Goal: Understand process/instructions: Learn how to perform a task or action

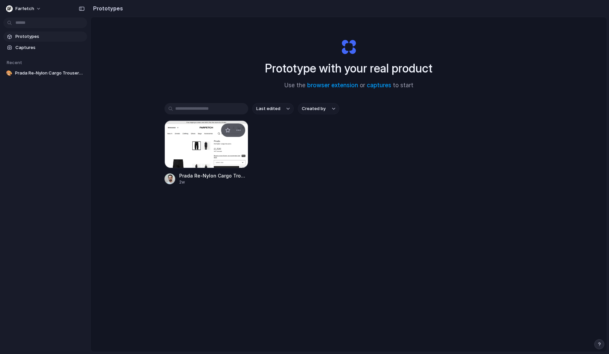
click at [207, 159] on div at bounding box center [207, 144] width 84 height 48
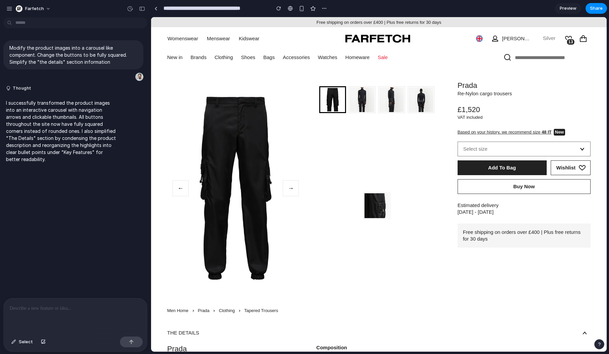
click at [290, 188] on button "→" at bounding box center [291, 188] width 16 height 16
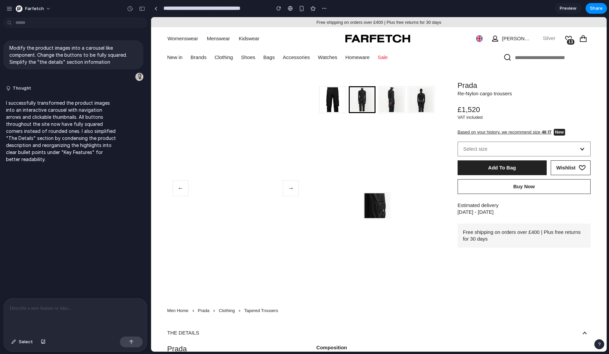
click at [290, 188] on button "→" at bounding box center [291, 188] width 16 height 16
click at [182, 187] on button "←" at bounding box center [181, 188] width 16 height 16
click at [386, 101] on img at bounding box center [391, 103] width 25 height 33
click at [335, 107] on img at bounding box center [332, 103] width 25 height 33
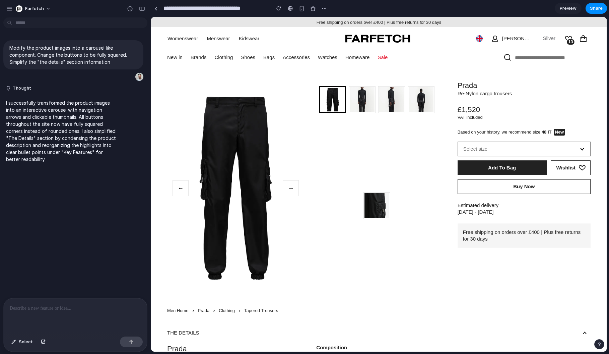
click at [423, 101] on img at bounding box center [421, 103] width 25 height 33
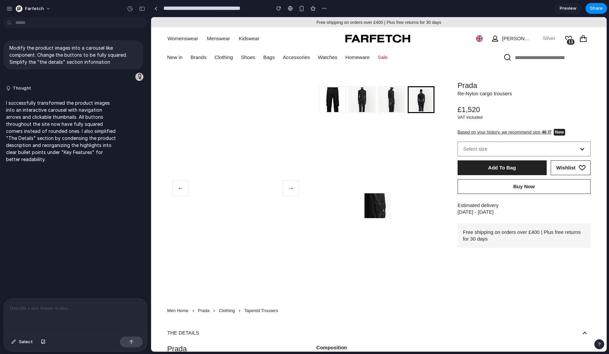
click at [395, 104] on img at bounding box center [391, 103] width 25 height 33
click at [370, 103] on img at bounding box center [362, 103] width 25 height 33
click at [375, 206] on img at bounding box center [377, 209] width 25 height 33
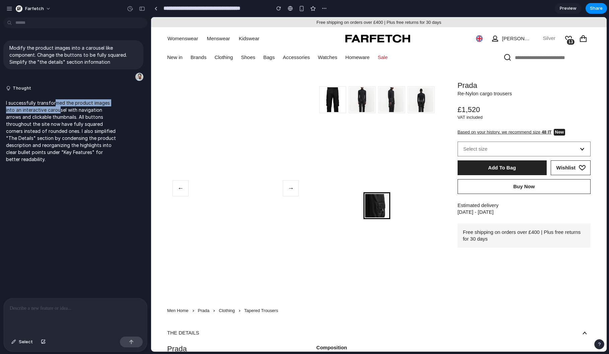
drag, startPoint x: 55, startPoint y: 103, endPoint x: 59, endPoint y: 113, distance: 10.5
click at [59, 113] on p "I successfully transformed the product images into an interactive carousel with…" at bounding box center [62, 130] width 112 height 63
click at [382, 112] on button at bounding box center [391, 99] width 27 height 27
click at [50, 7] on button "Farfetch" at bounding box center [33, 8] width 41 height 11
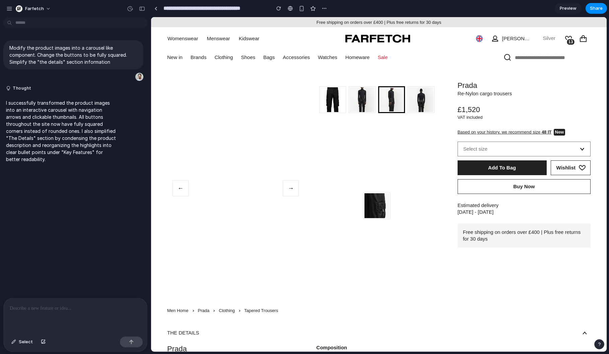
click at [9, 3] on div "Farfetch" at bounding box center [30, 8] width 48 height 11
click at [11, 10] on div "button" at bounding box center [9, 9] width 6 height 6
click at [218, 156] on div "← →" at bounding box center [235, 188] width 137 height 215
